Goal: Task Accomplishment & Management: Use online tool/utility

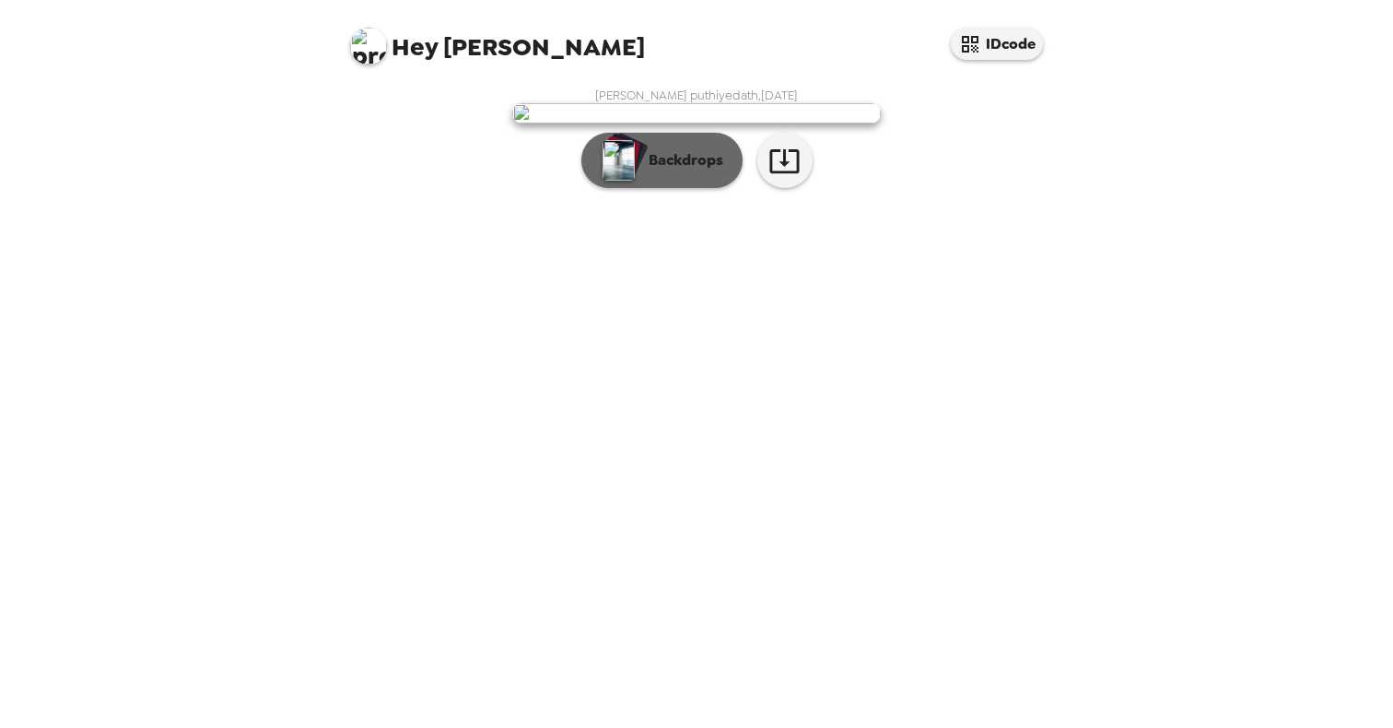
click at [659, 171] on p "Backdrops" at bounding box center [681, 160] width 84 height 22
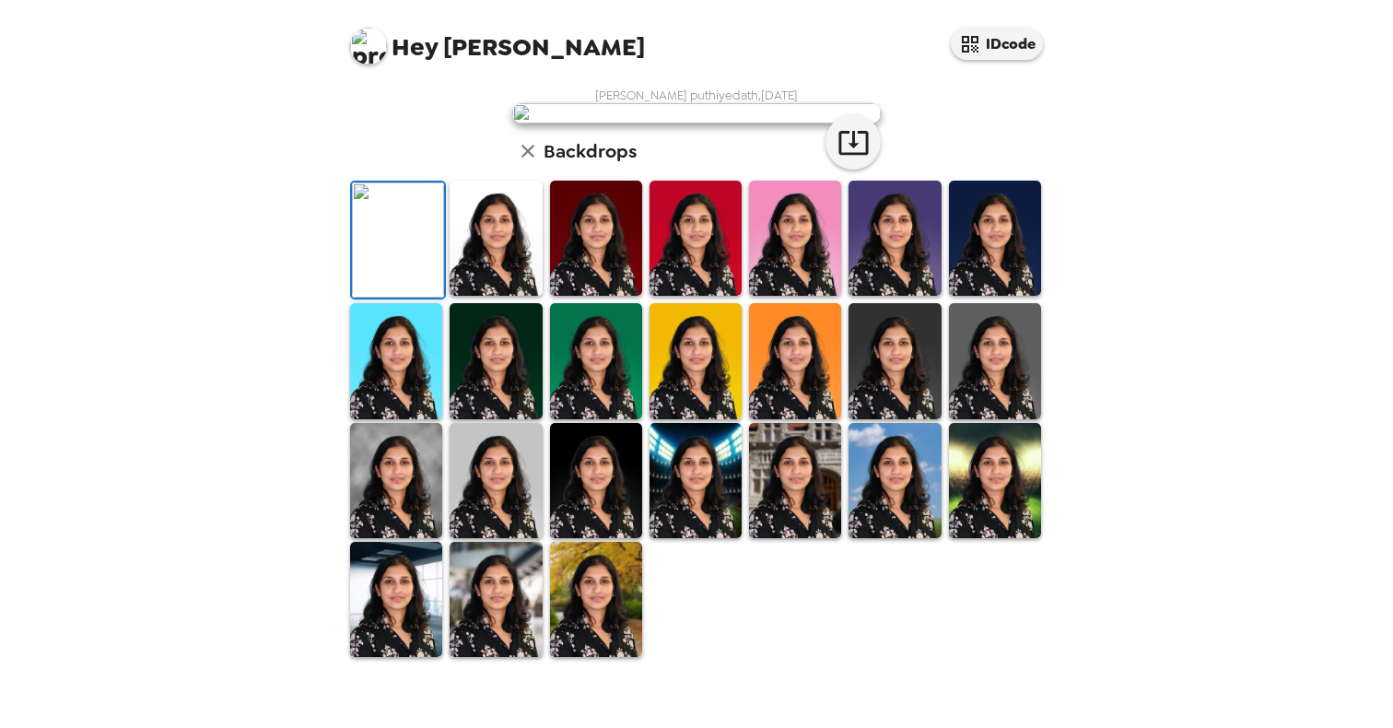
scroll to position [400, 0]
click at [416, 632] on img at bounding box center [396, 599] width 92 height 115
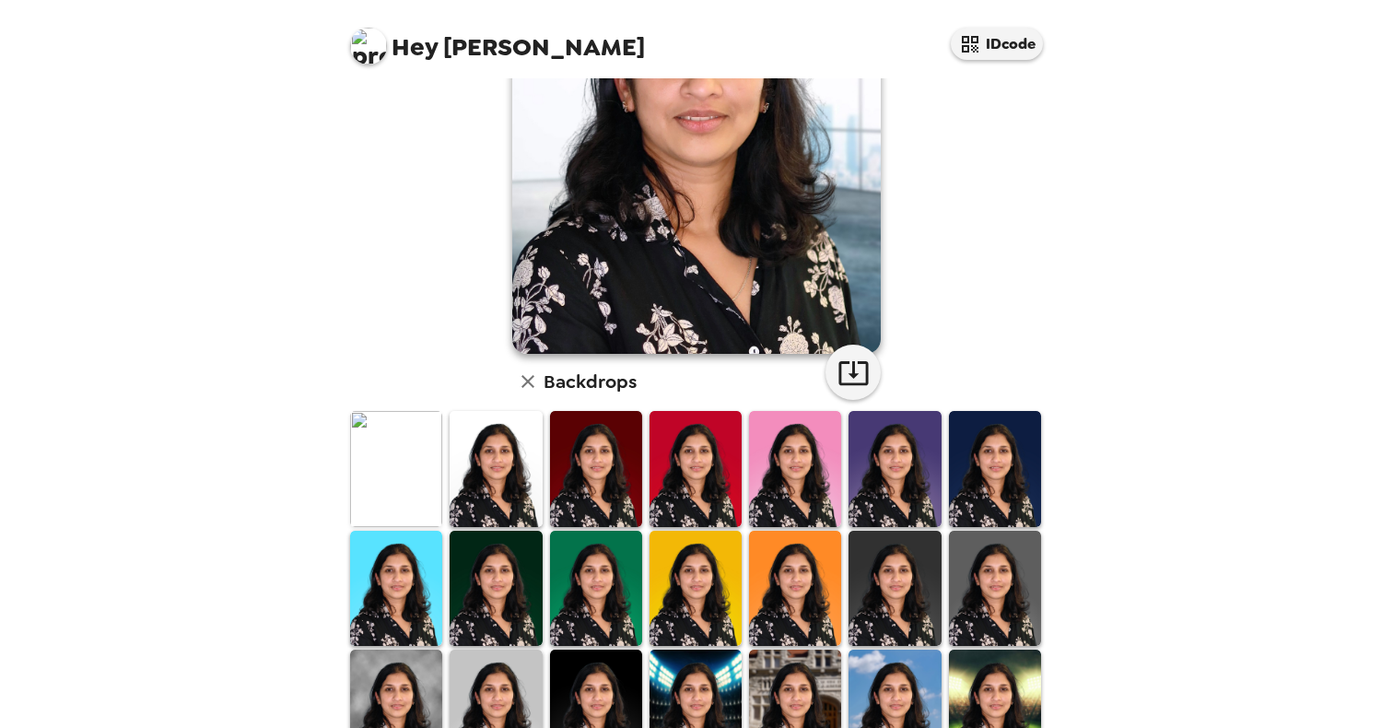
scroll to position [240, 0]
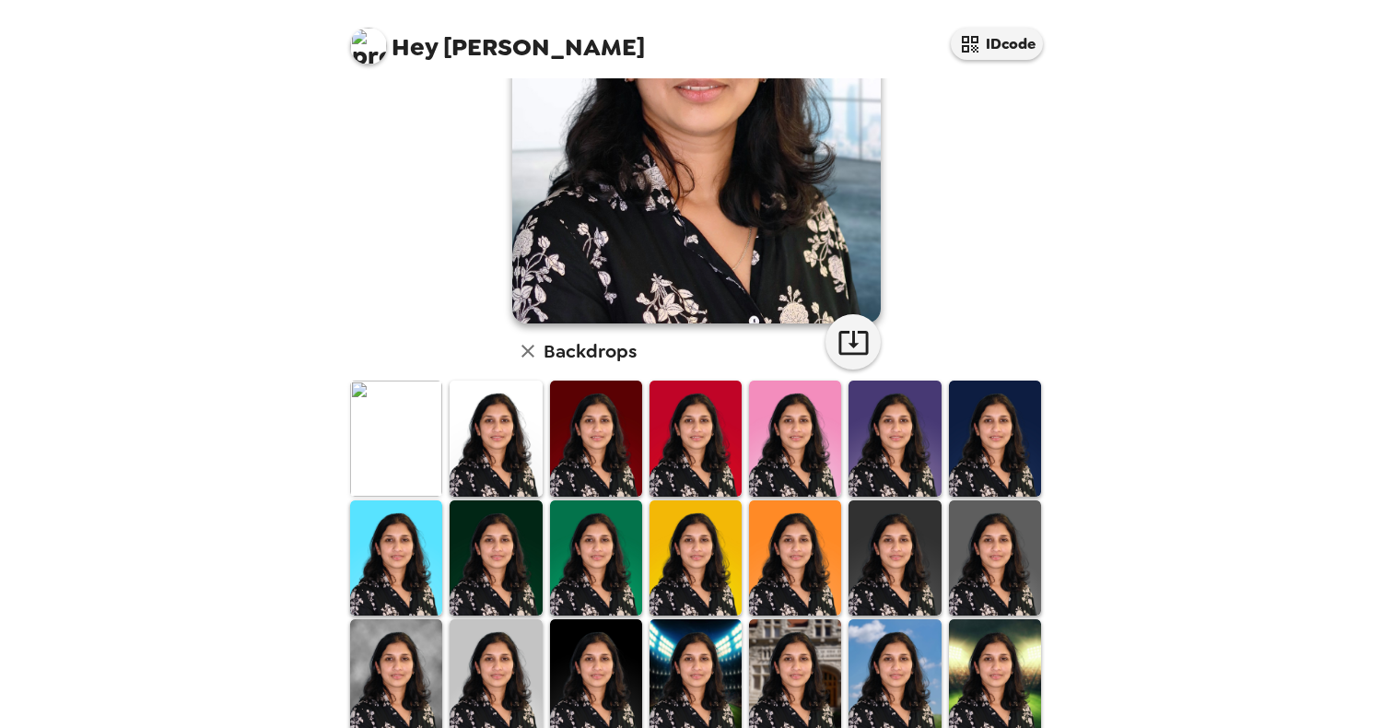
click at [506, 565] on img at bounding box center [495, 557] width 92 height 115
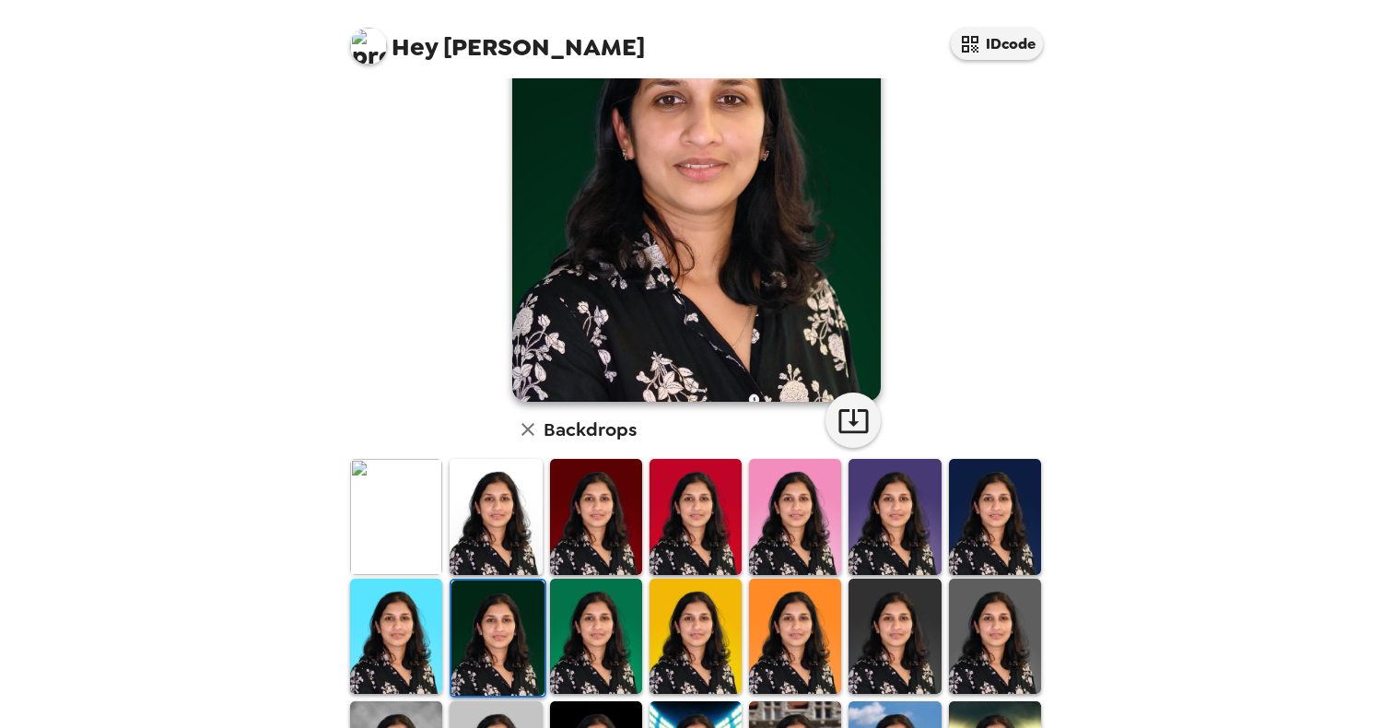
scroll to position [163, 0]
click at [998, 519] on img at bounding box center [995, 515] width 92 height 115
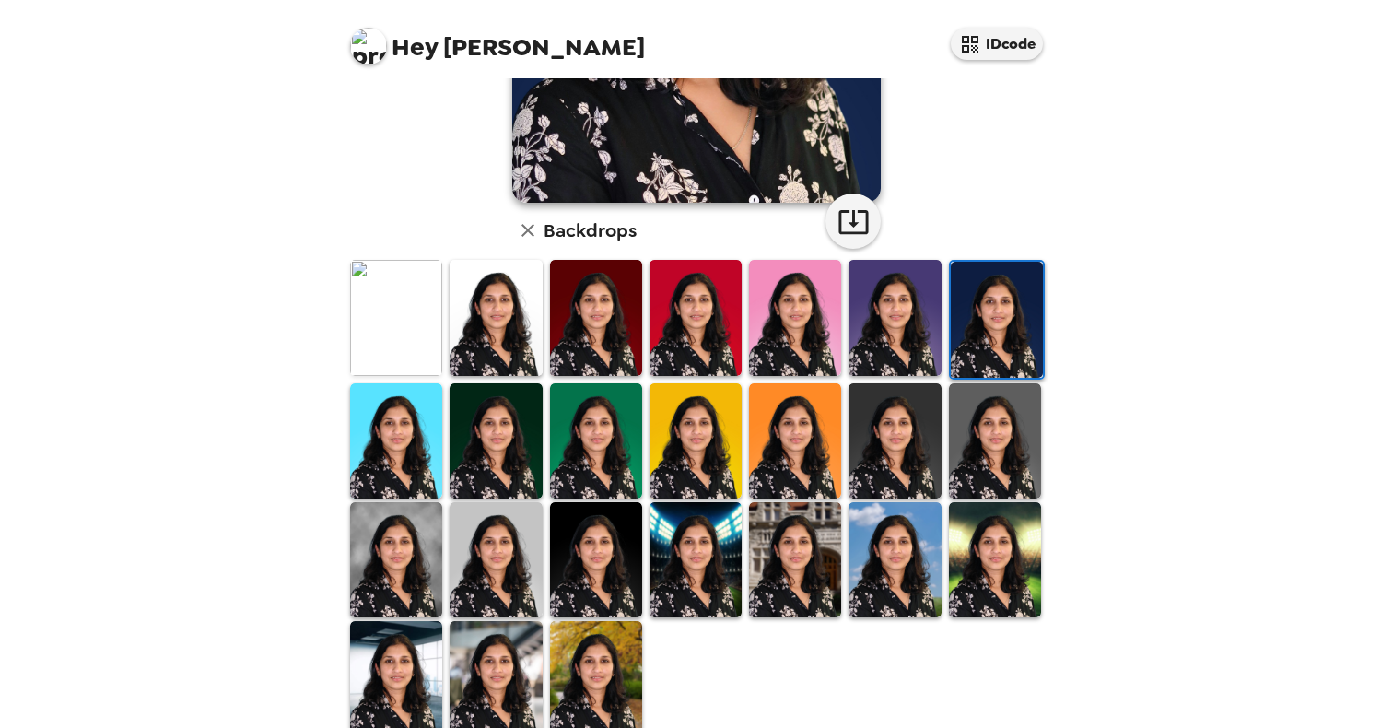
scroll to position [397, 0]
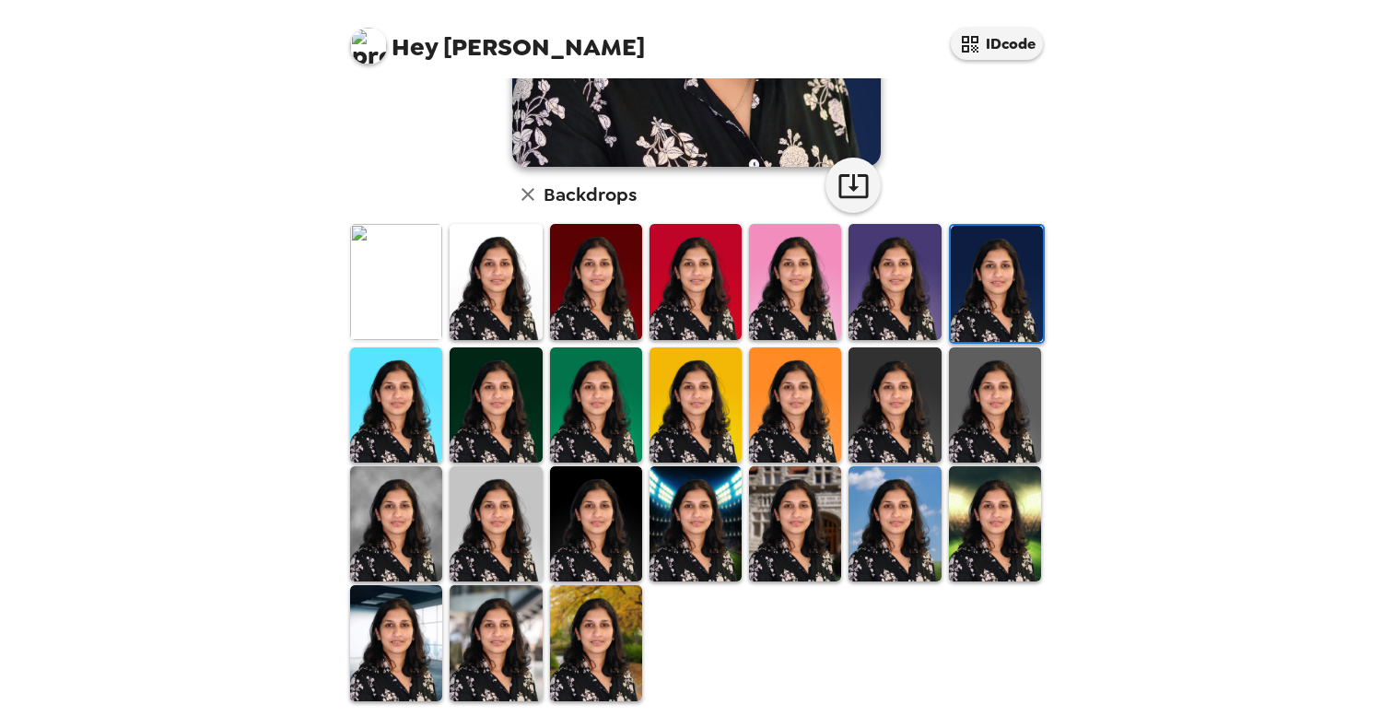
click at [1001, 423] on img at bounding box center [995, 404] width 92 height 115
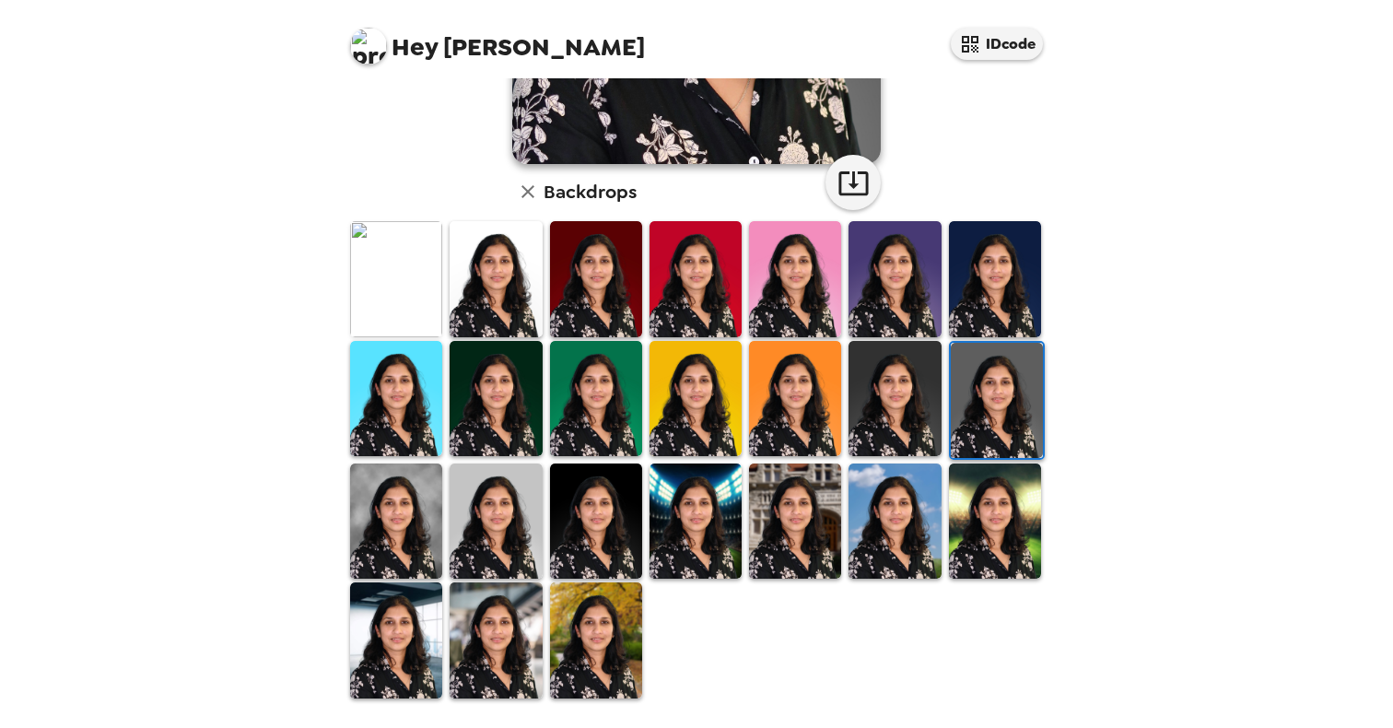
scroll to position [400, 0]
click at [600, 505] on img at bounding box center [596, 520] width 92 height 115
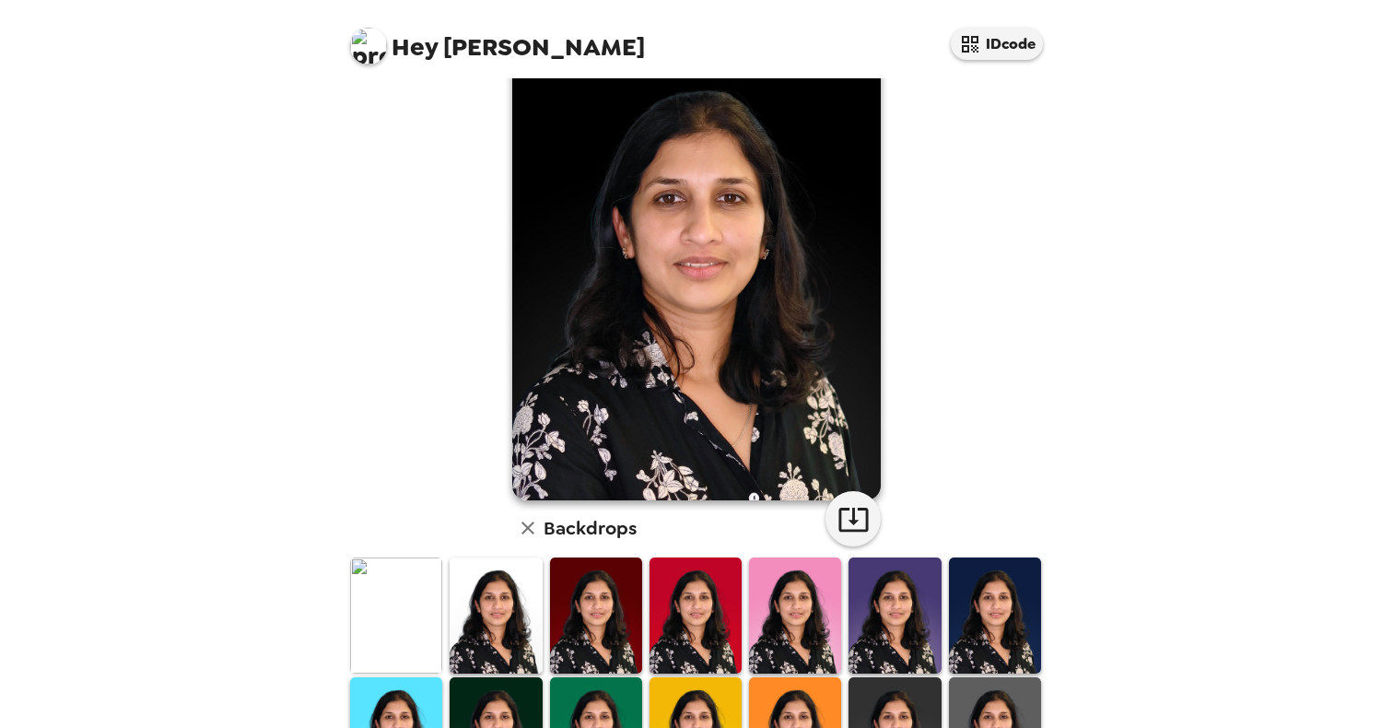
scroll to position [72, 0]
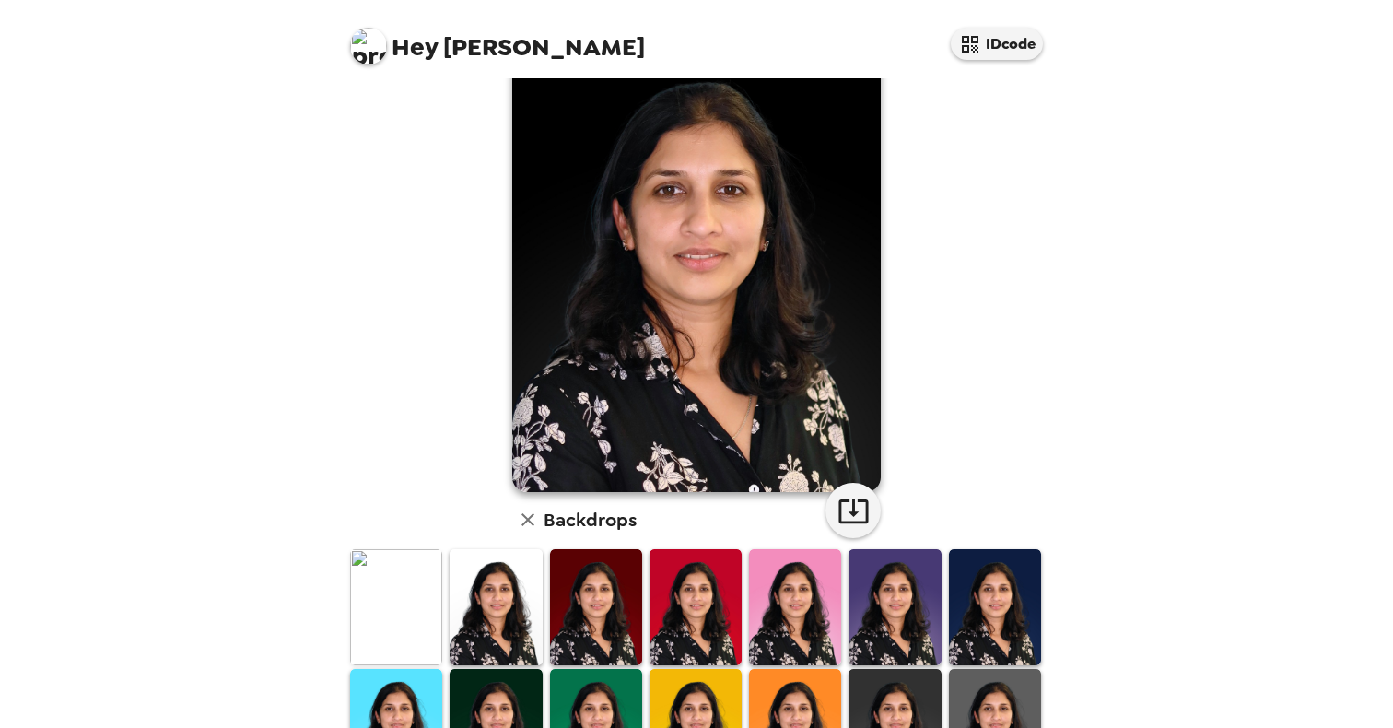
click at [403, 584] on img at bounding box center [396, 606] width 92 height 115
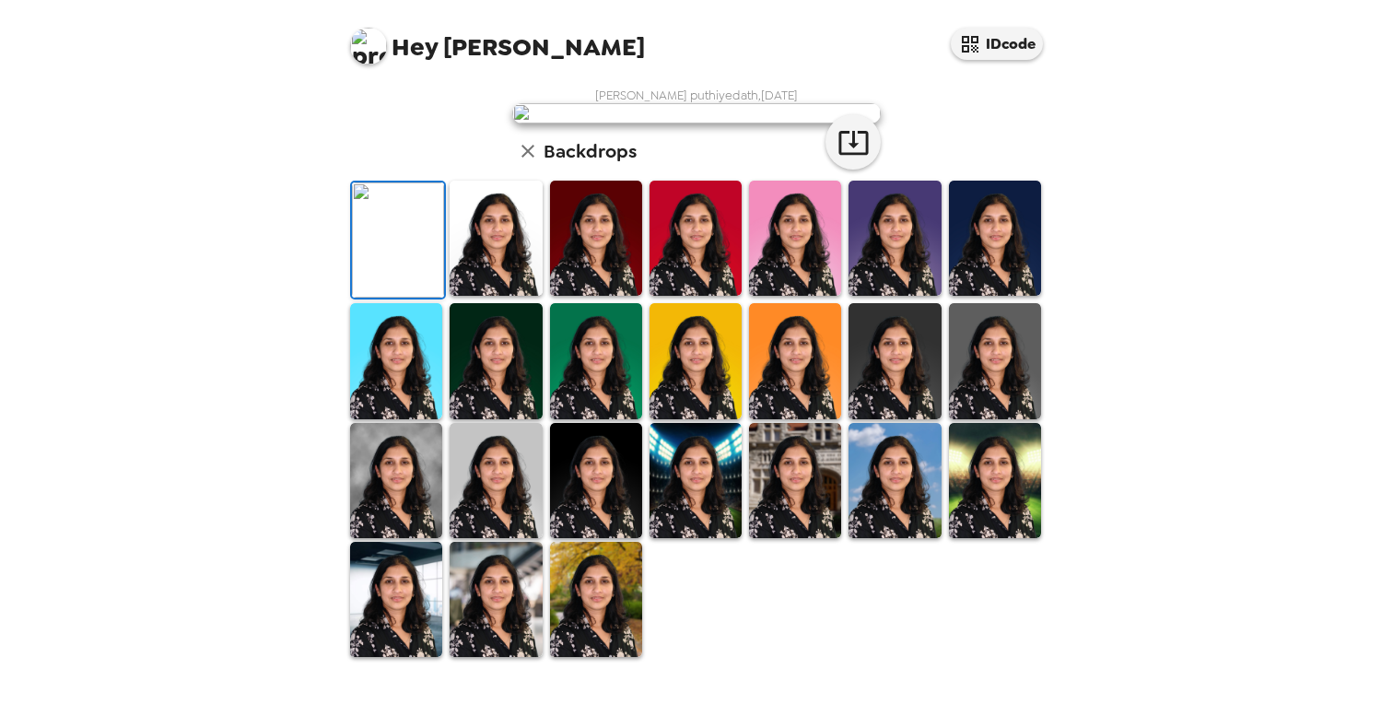
scroll to position [117, 0]
click at [505, 296] on img at bounding box center [495, 238] width 92 height 115
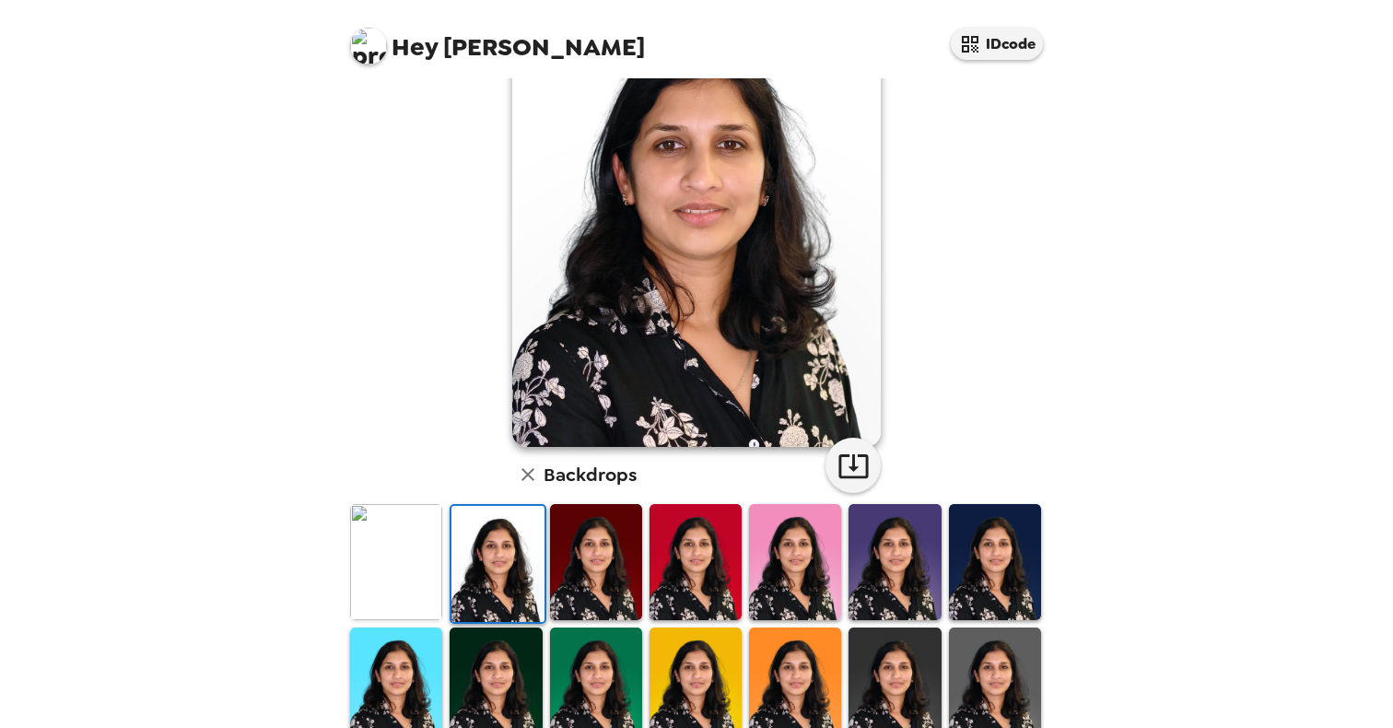
scroll to position [166, 0]
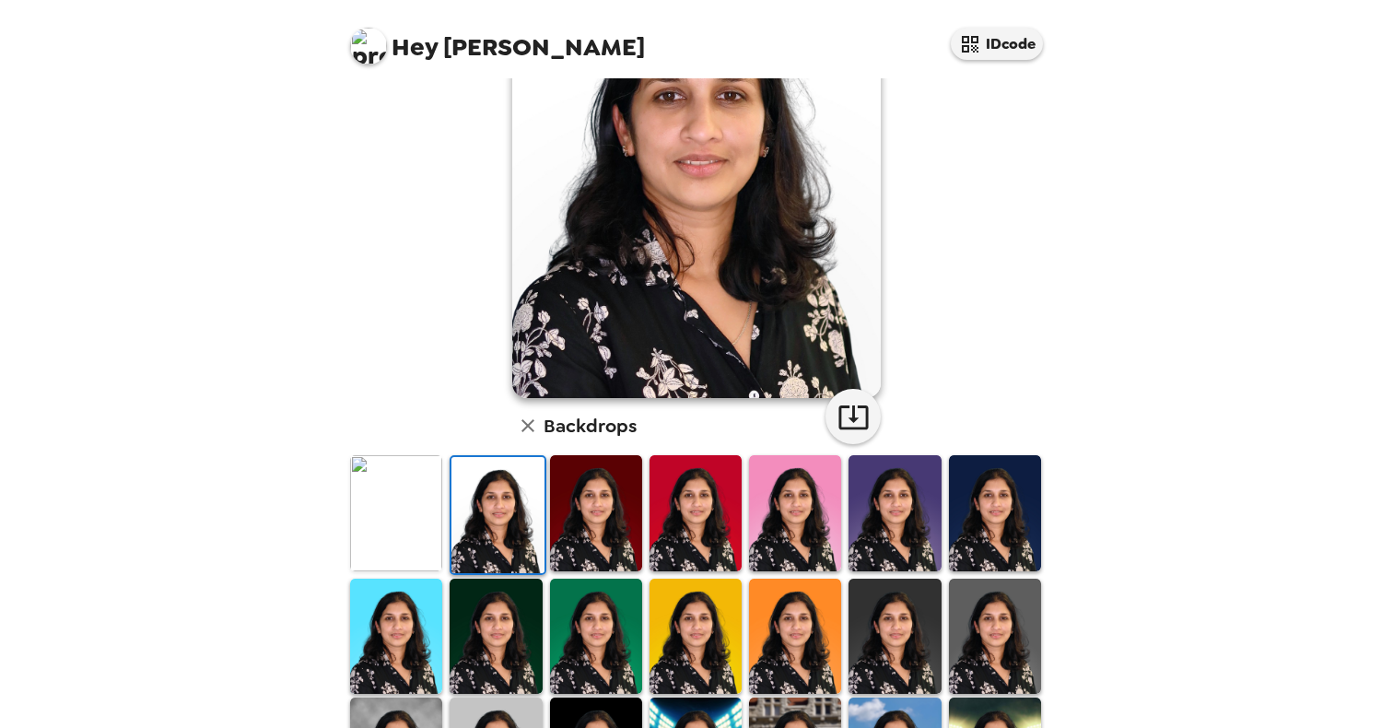
click at [518, 656] on img at bounding box center [495, 635] width 92 height 115
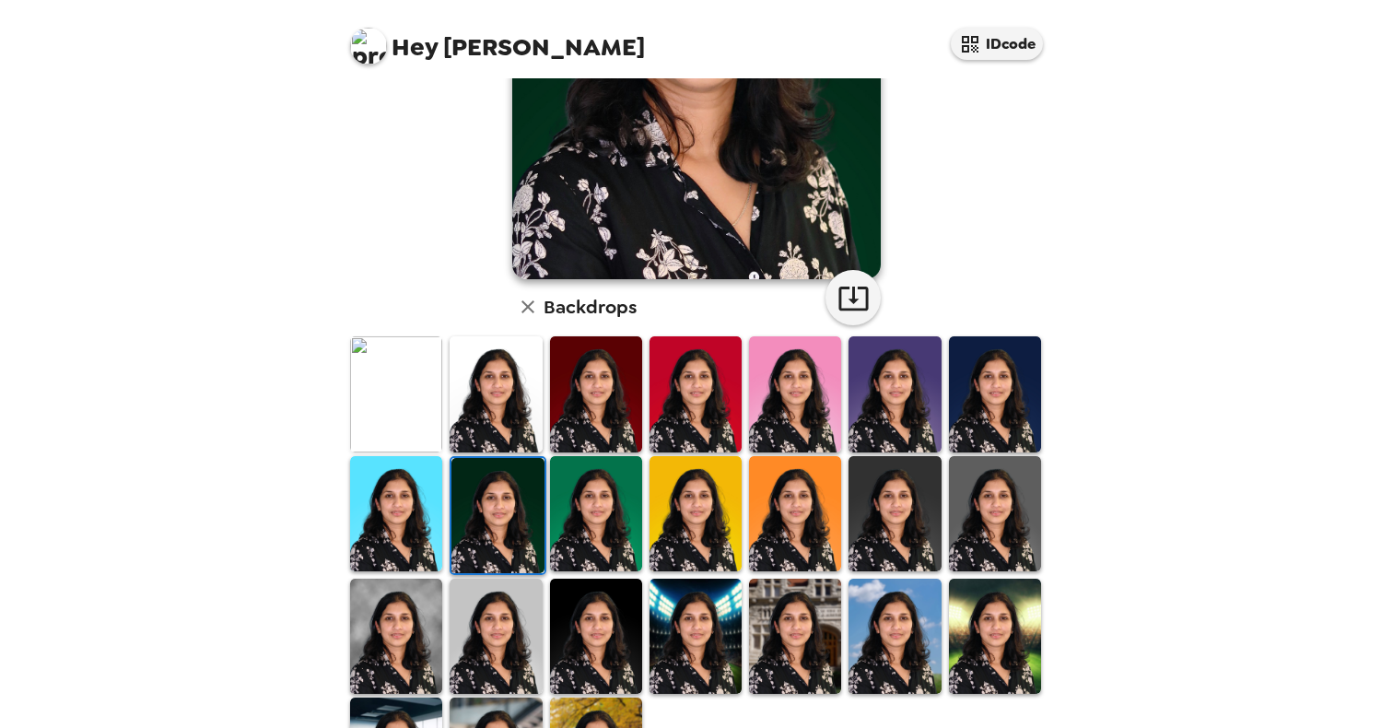
scroll to position [292, 0]
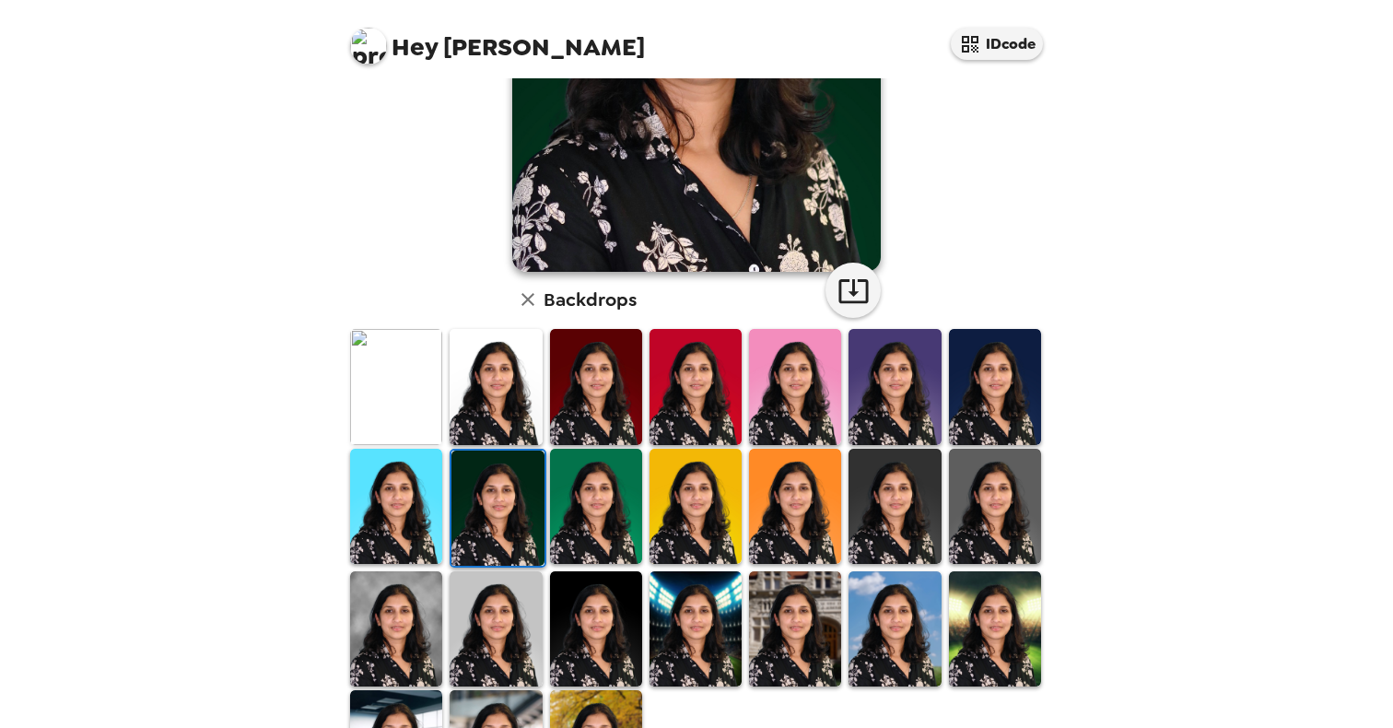
click at [616, 622] on img at bounding box center [596, 628] width 92 height 115
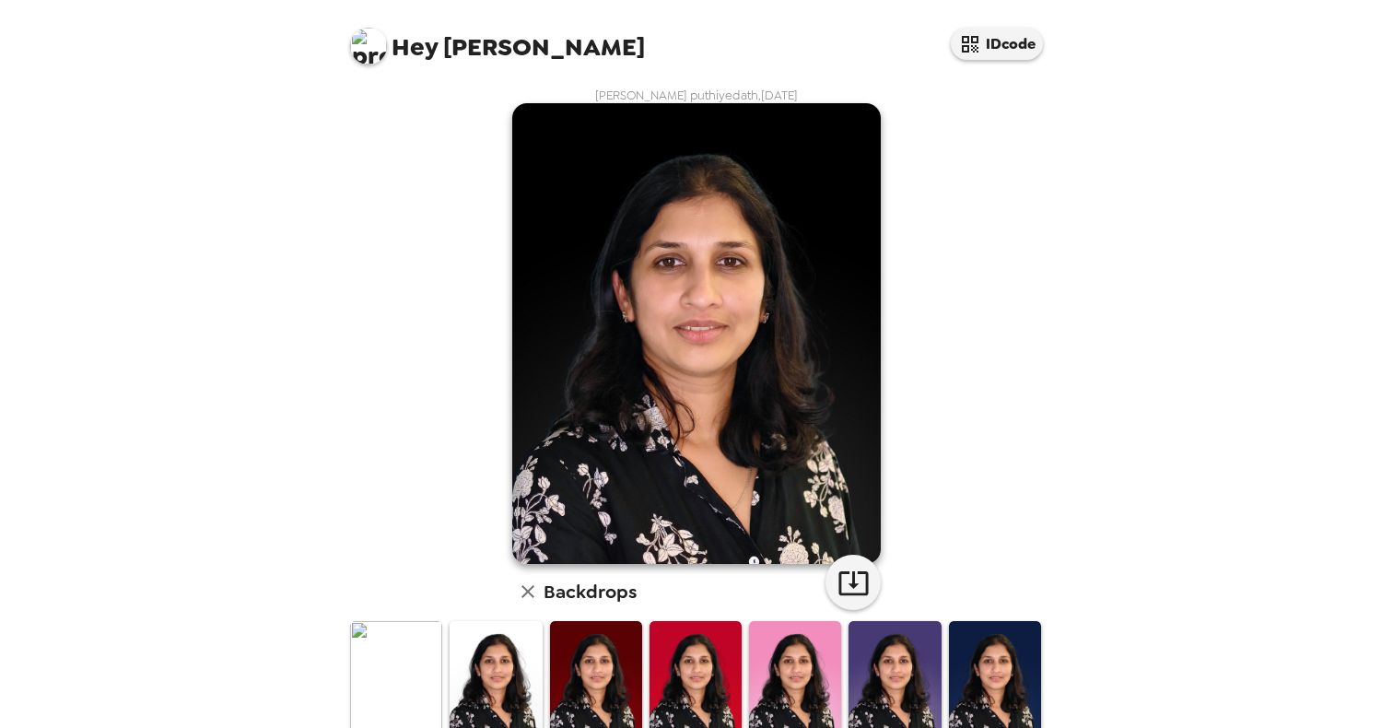
scroll to position [0, 0]
click at [855, 579] on icon "button" at bounding box center [853, 582] width 32 height 32
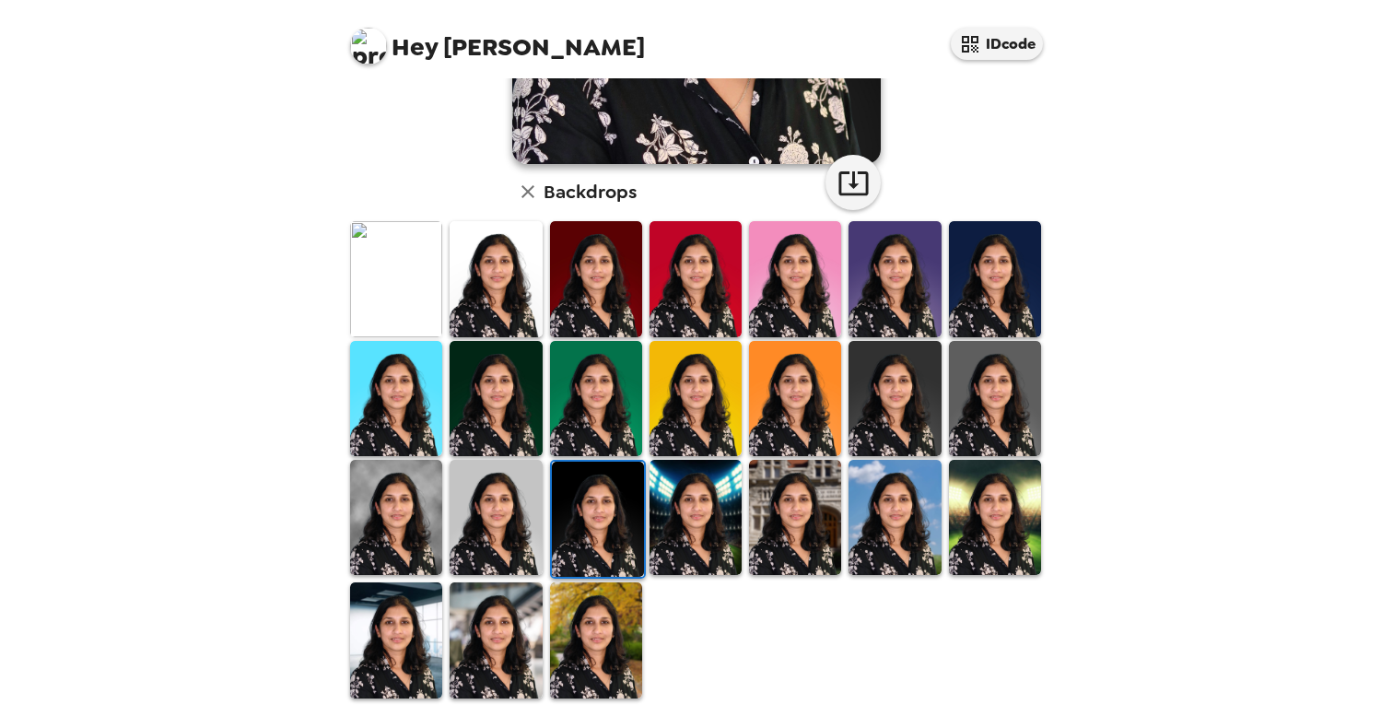
click at [407, 520] on img at bounding box center [396, 517] width 92 height 115
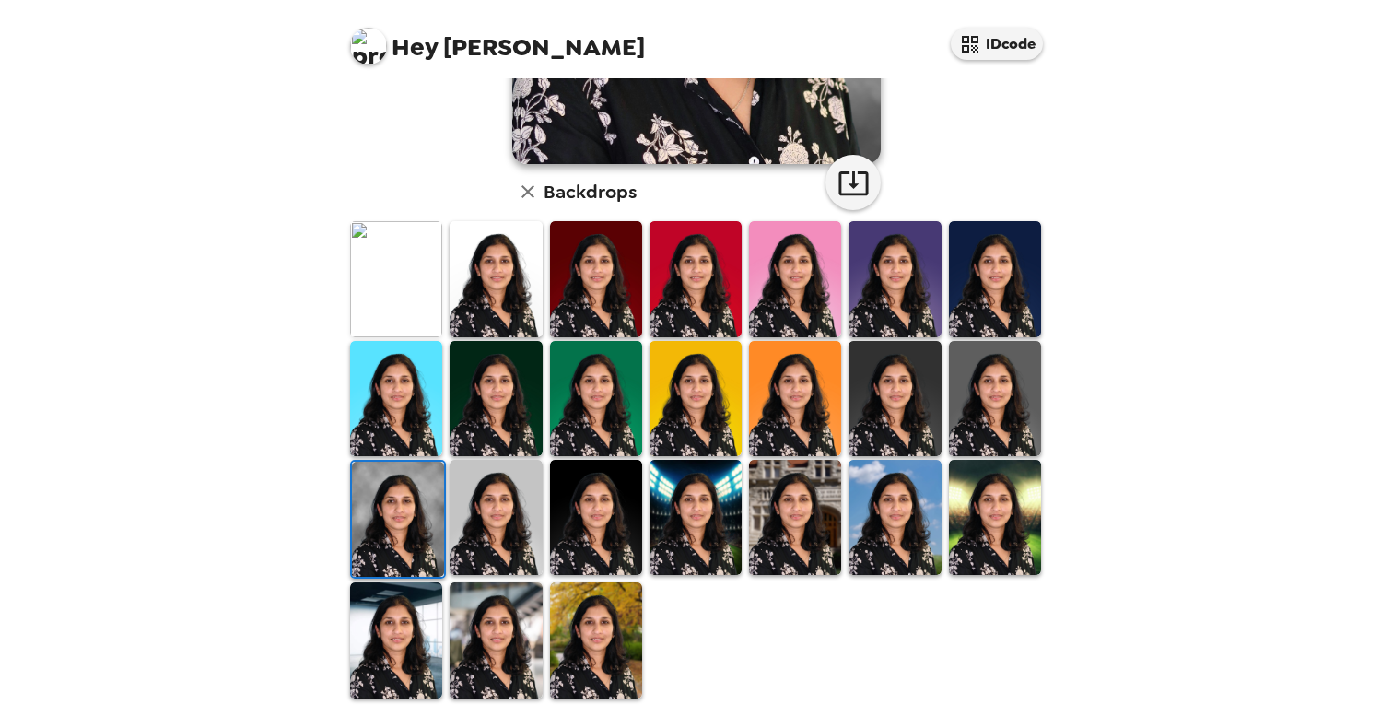
scroll to position [400, 0]
click at [380, 274] on img at bounding box center [396, 278] width 92 height 115
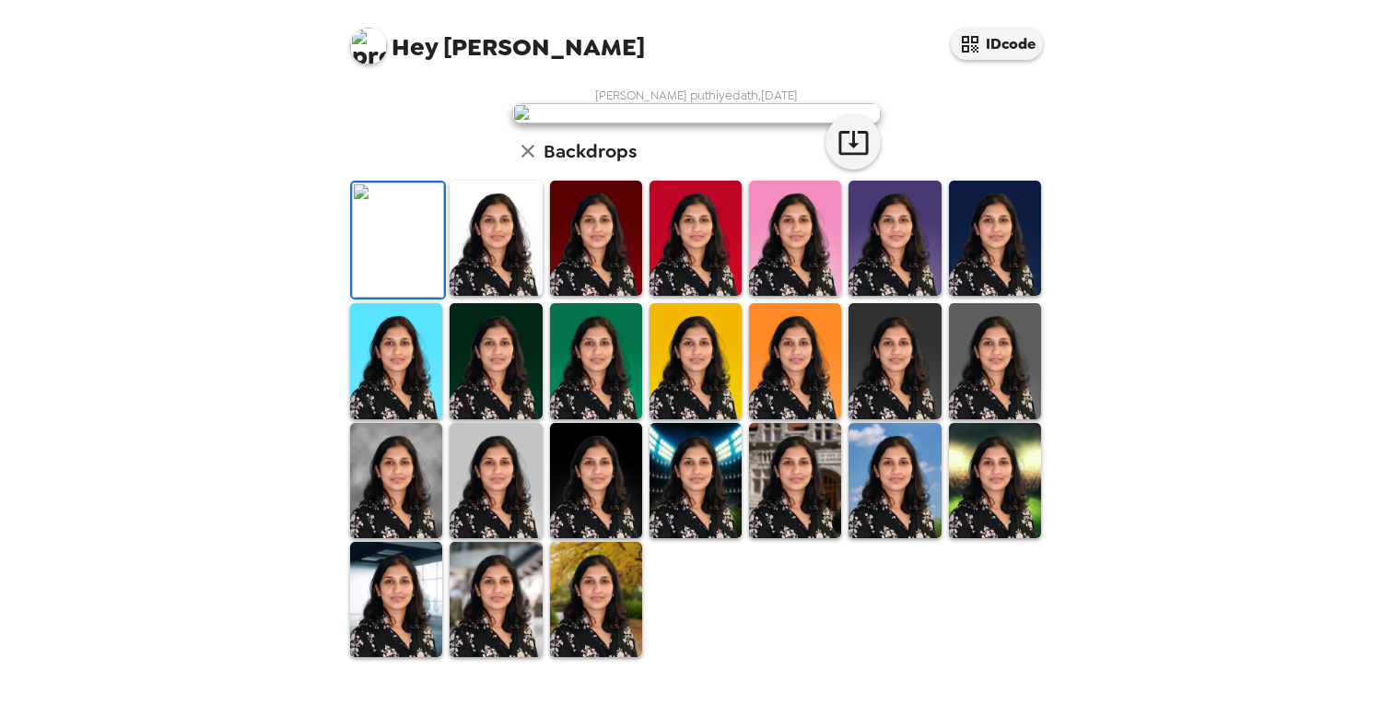
scroll to position [0, 0]
click at [860, 158] on icon "button" at bounding box center [853, 142] width 32 height 32
